Goal: Ask a question

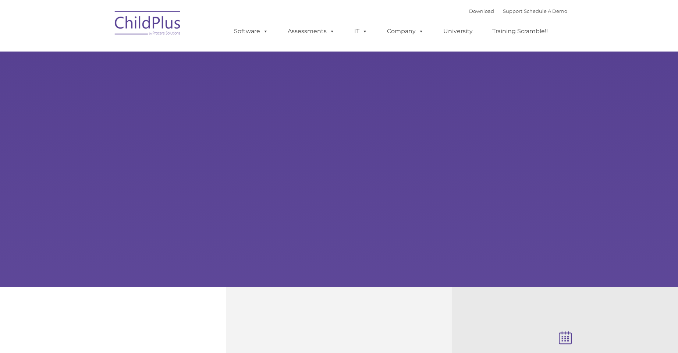
select select "MEDIUM"
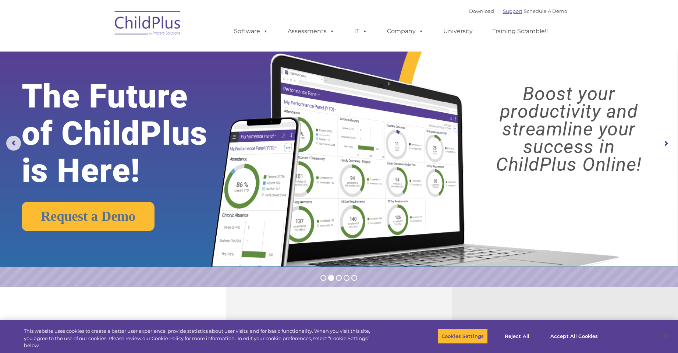
click at [505, 13] on link "Support" at bounding box center [513, 11] width 20 height 6
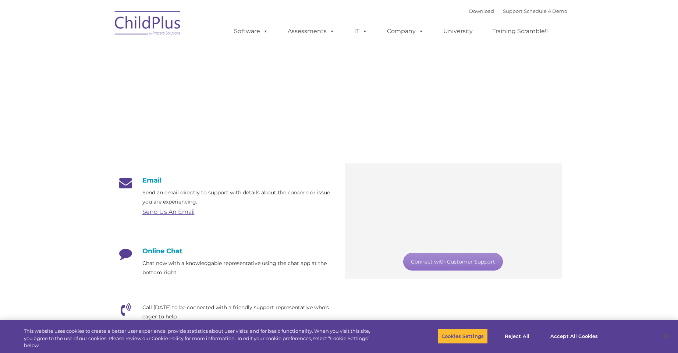
type input ""
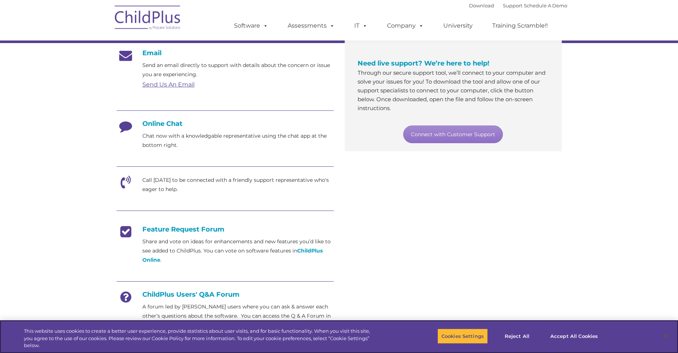
scroll to position [122, 0]
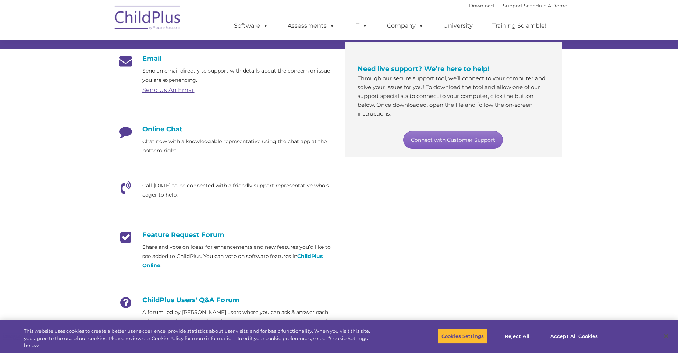
click at [456, 138] on link "Connect with Customer Support" at bounding box center [453, 140] width 100 height 18
